Goal: Find specific page/section: Find specific page/section

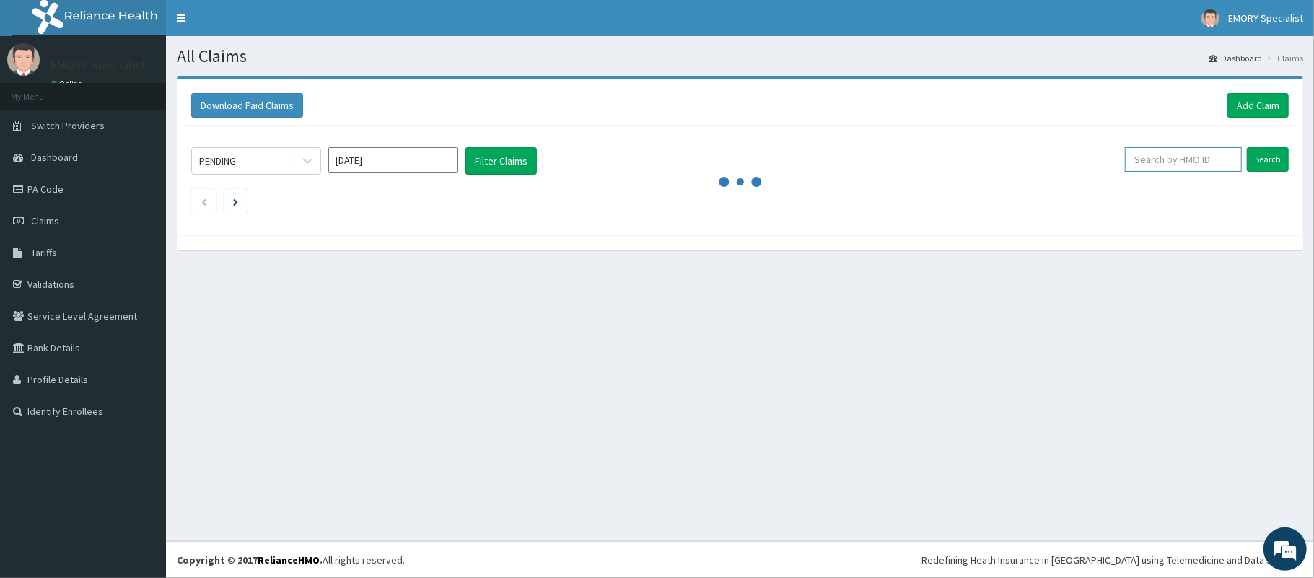
click at [1219, 159] on input "text" at bounding box center [1183, 159] width 117 height 25
click at [62, 185] on link "PA Code" at bounding box center [83, 189] width 166 height 32
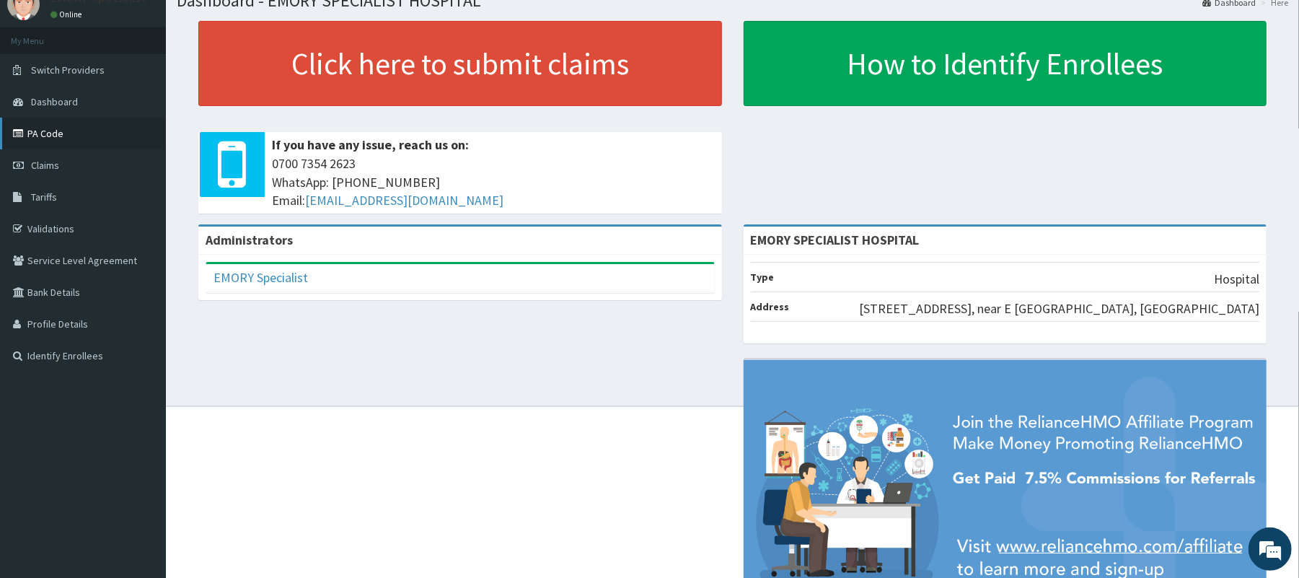
click at [65, 128] on link "PA Code" at bounding box center [83, 134] width 166 height 32
